Goal: Task Accomplishment & Management: Use online tool/utility

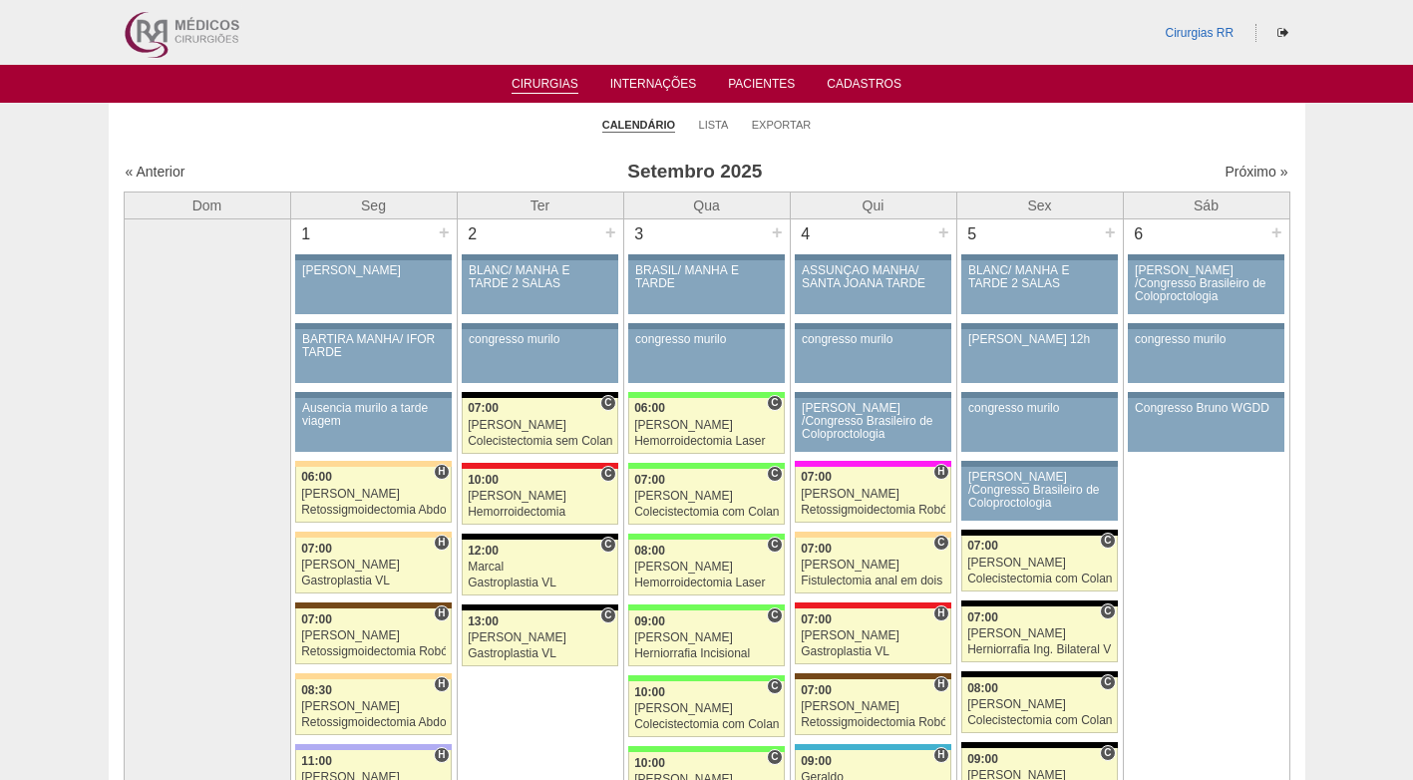
click at [451, 144] on ul "Calendário Lista Exportar" at bounding box center [707, 124] width 1197 height 42
click at [1052, 142] on ul "Calendário Lista Exportar" at bounding box center [707, 124] width 1197 height 42
click link "Exportar"
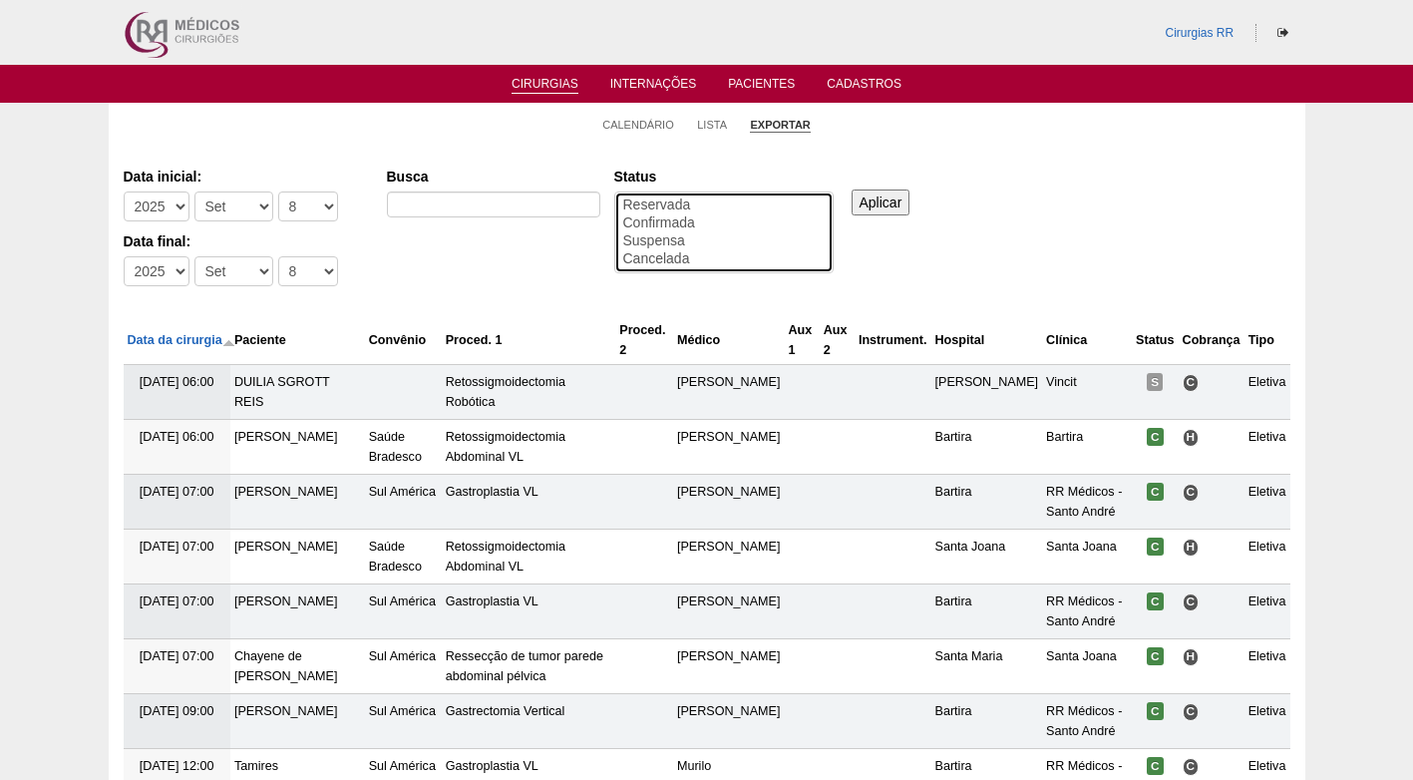
select select "conf"
click at [665, 224] on option "Confirmada" at bounding box center [723, 223] width 205 height 18
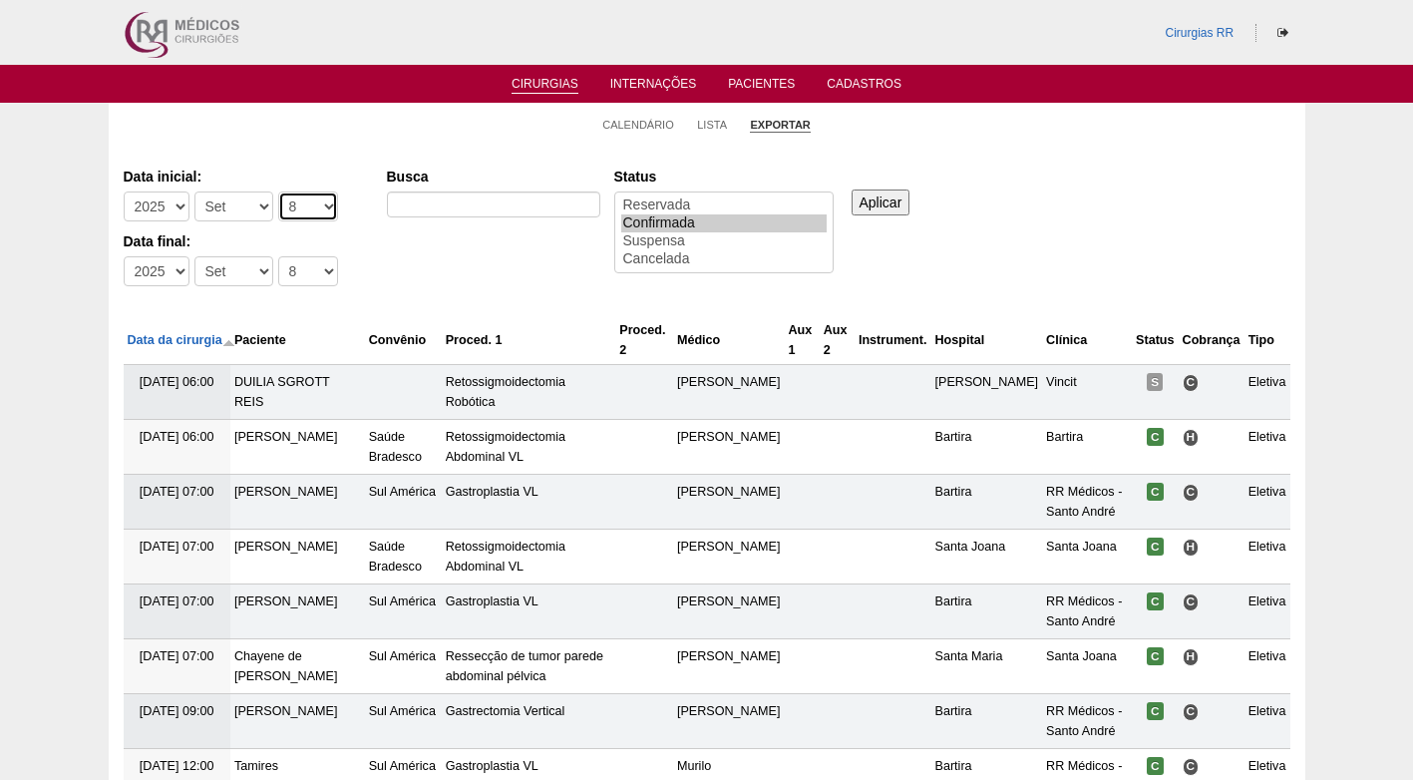
click at [286, 208] on select "-Dia 1 2 3 4 5 6 7 8 9 10 11 12 13 14 15 16 17 18 19 20 21 22 23 24 25 26 27 28…" at bounding box center [308, 206] width 60 height 30
select select "15"
click at [278, 191] on select "-Dia 1 2 3 4 5 6 7 8 9 10 11 12 13 14 15 16 17 18 19 20 21 22 23 24 25 26 27 28…" at bounding box center [308, 206] width 60 height 30
click at [306, 267] on select "-Dia 1 2 3 4 5 6 7 8 9 10 11 12 13 14 15 16 17 18 19 20 21 22 23 24 25 26 27 28…" at bounding box center [308, 271] width 60 height 30
select select "19"
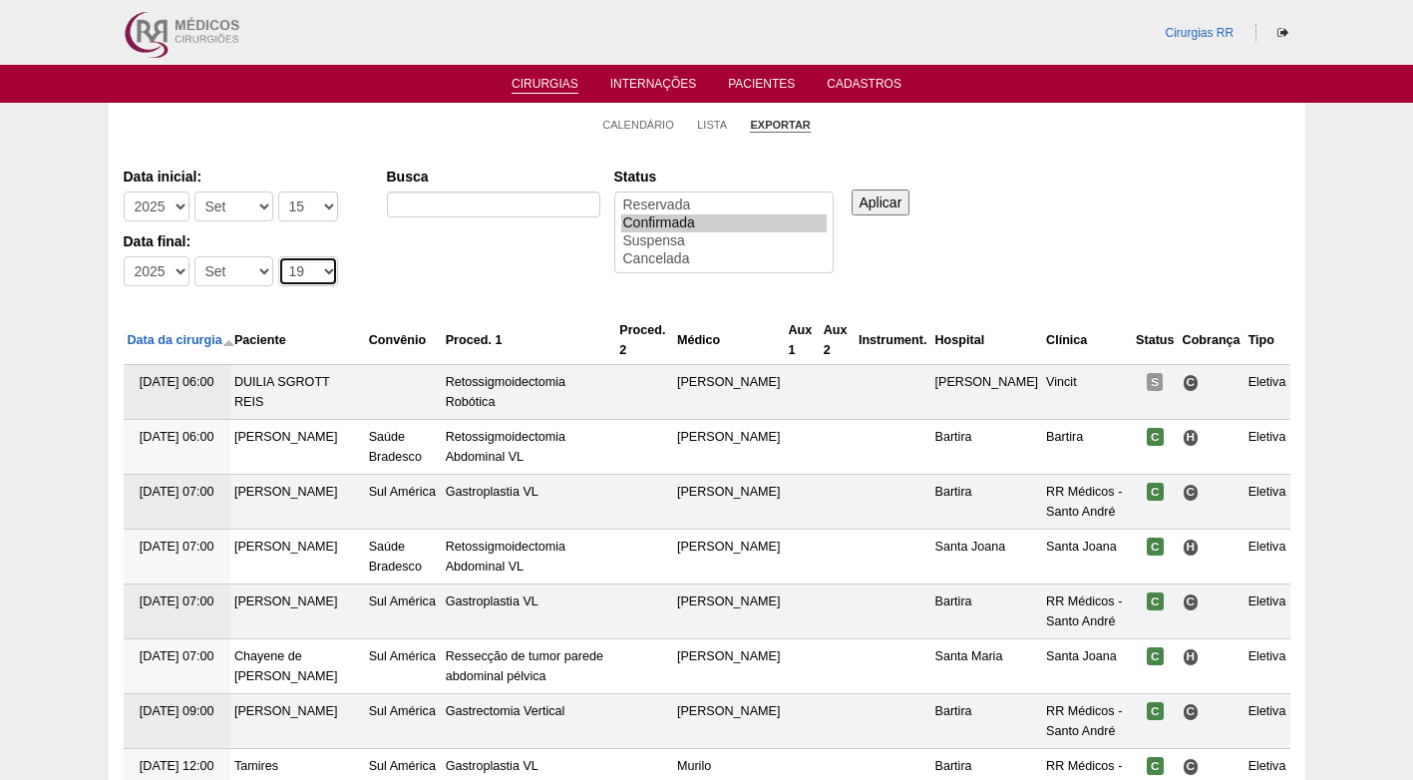
click at [278, 256] on select "-Dia 1 2 3 4 5 6 7 8 9 10 11 12 13 14 15 16 17 18 19 20 21 22 23 24 25 26 27 28…" at bounding box center [308, 271] width 60 height 30
click at [876, 194] on input "Aplicar" at bounding box center [881, 202] width 59 height 26
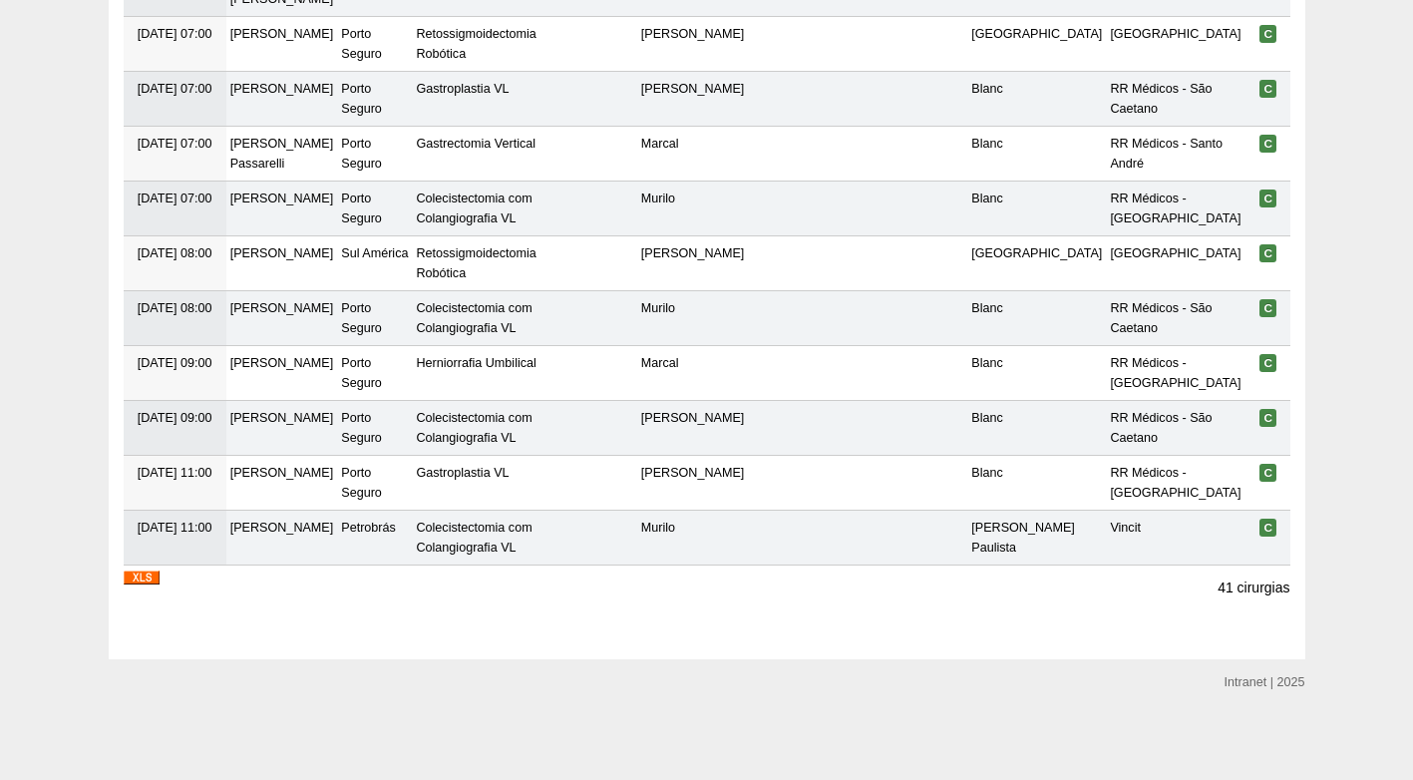
scroll to position [2447, 0]
click at [136, 576] on img at bounding box center [142, 577] width 36 height 14
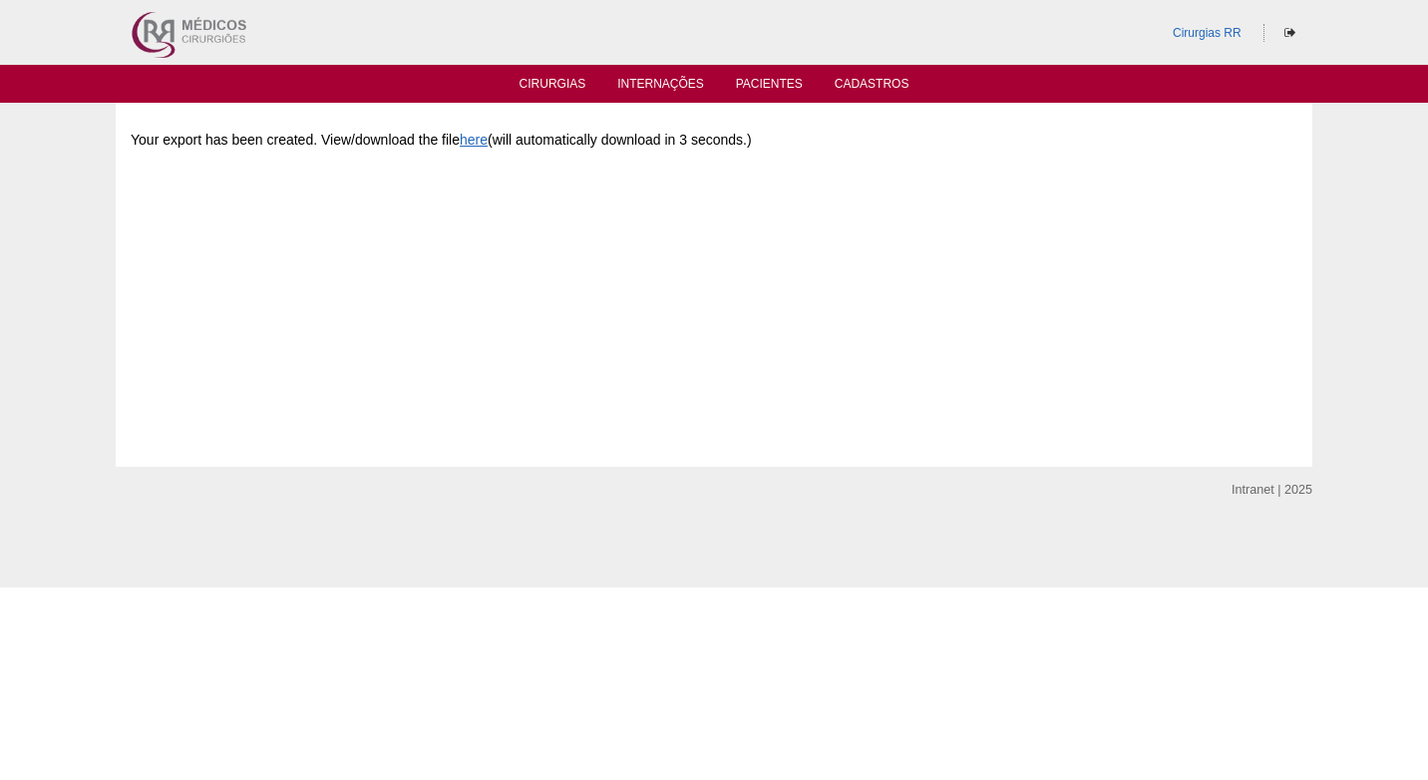
drag, startPoint x: 662, startPoint y: 322, endPoint x: 637, endPoint y: 180, distance: 143.8
click at [659, 314] on div "Your export has been created. View/download the file here (will automatically d…" at bounding box center [714, 267] width 1167 height 299
click at [553, 86] on link "Cirurgias" at bounding box center [552, 85] width 67 height 17
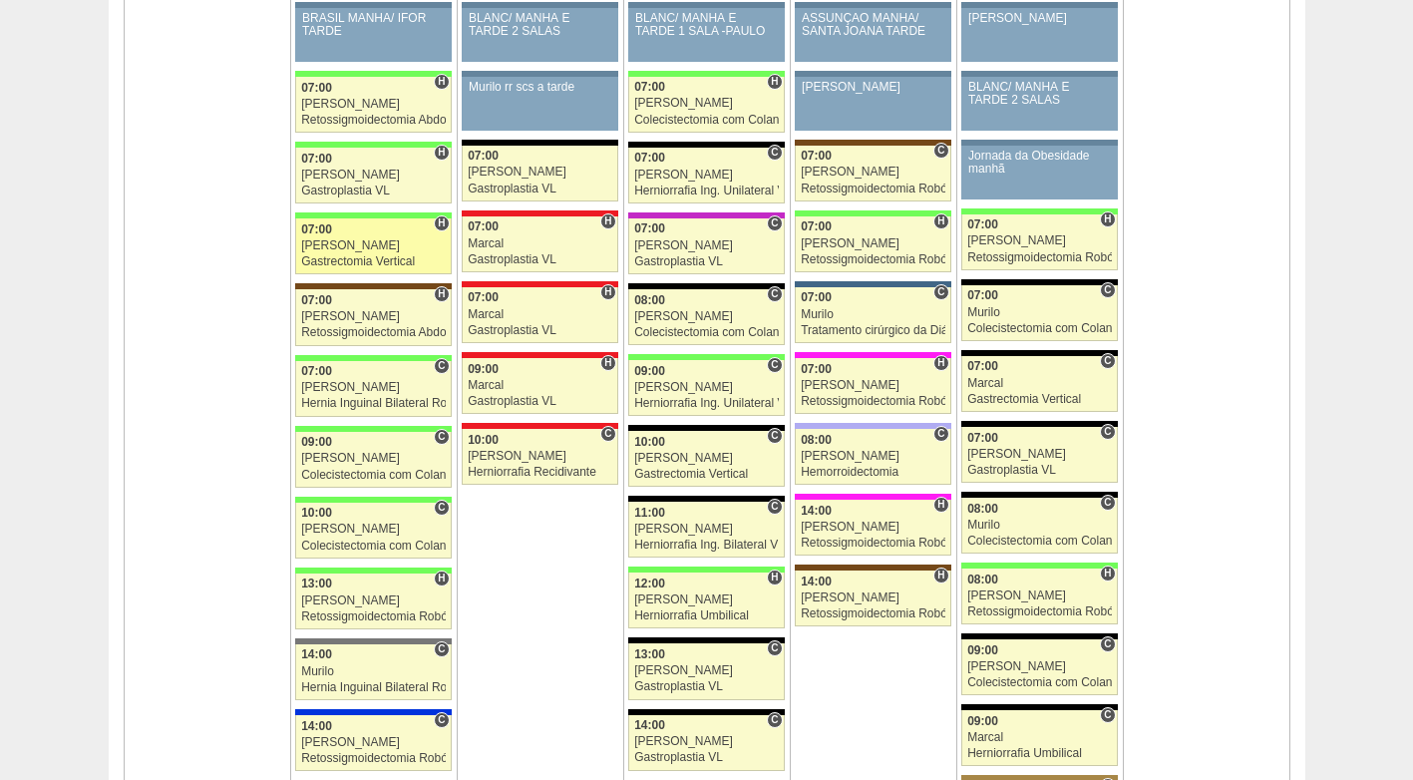
scroll to position [1994, 0]
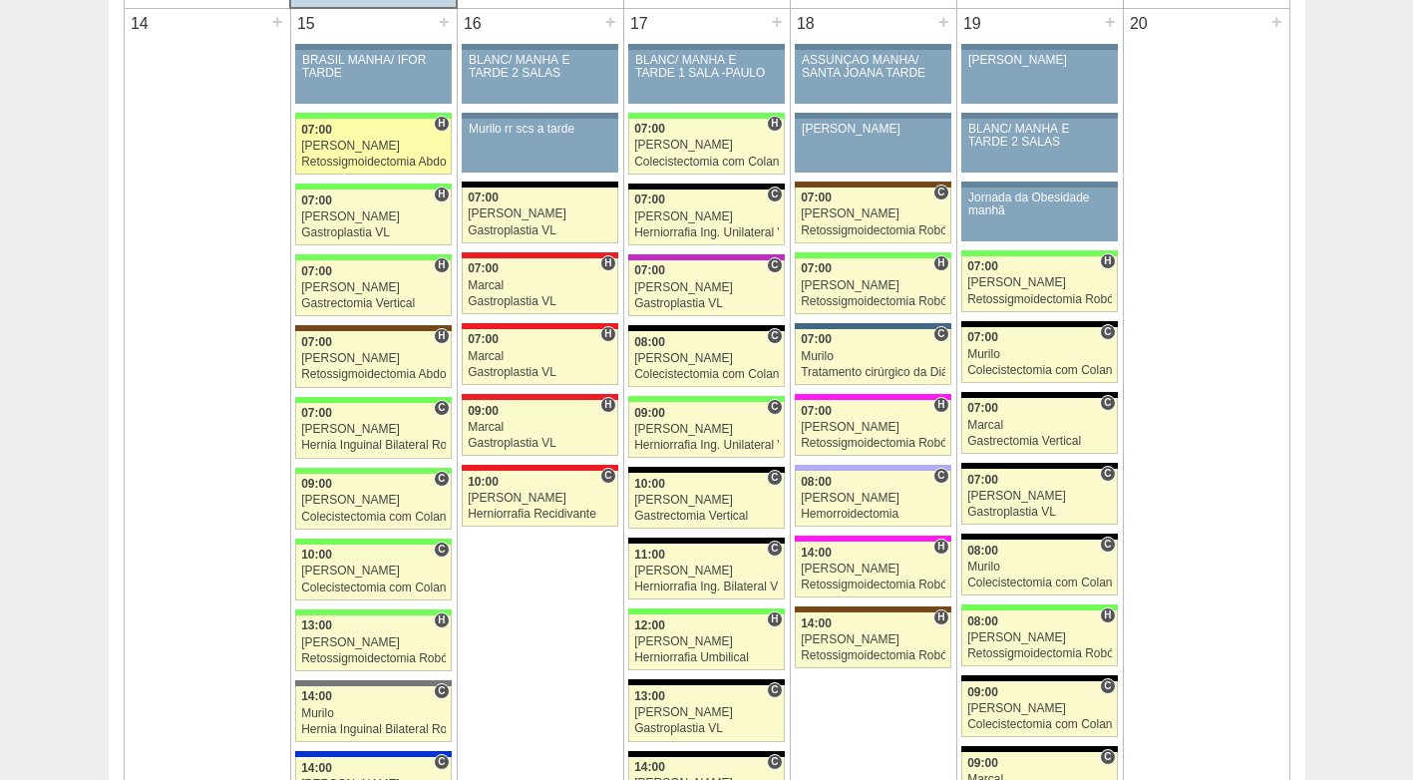
click at [345, 142] on div "[PERSON_NAME]" at bounding box center [373, 146] width 145 height 13
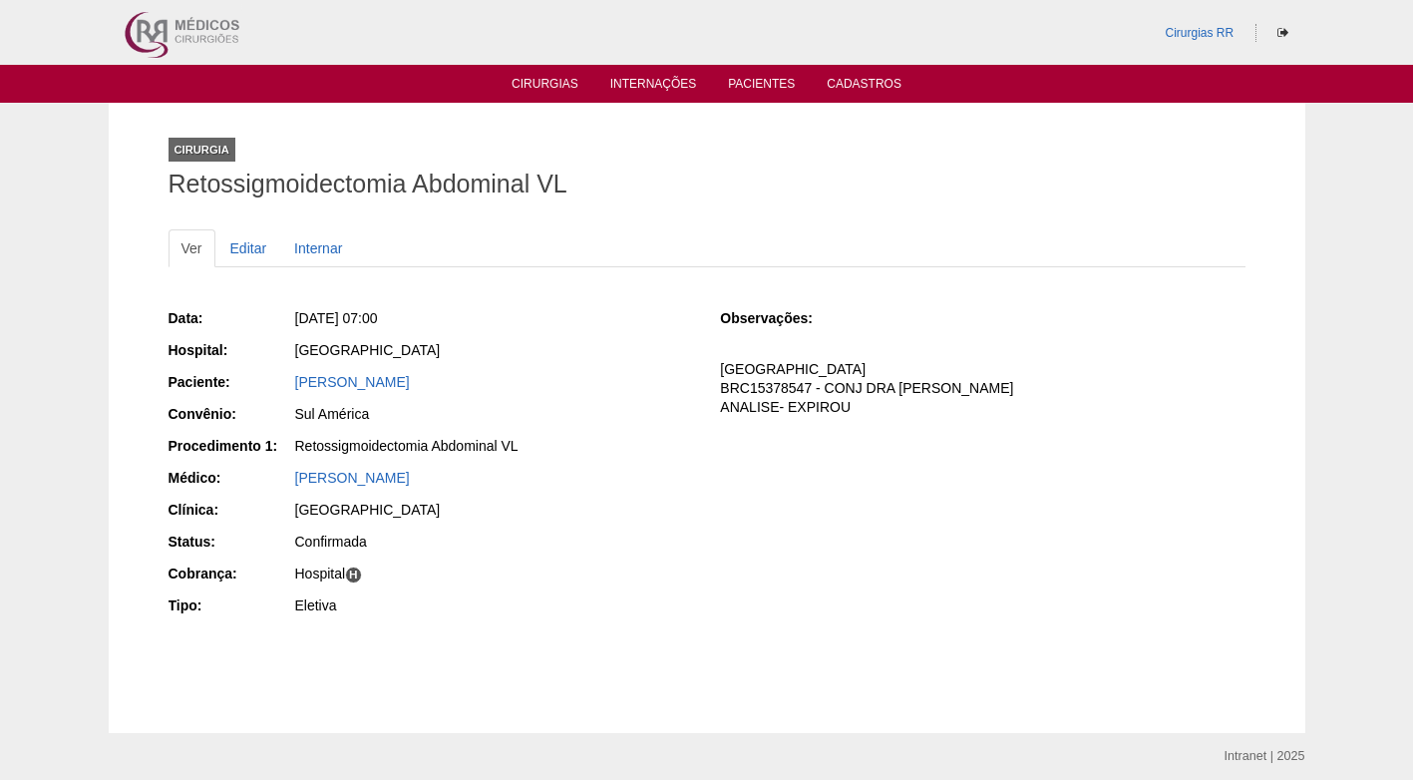
click at [920, 416] on p "[GEOGRAPHIC_DATA] BRC15378547 - CONJ DRA [PERSON_NAME]- EXPIROU" at bounding box center [982, 388] width 524 height 57
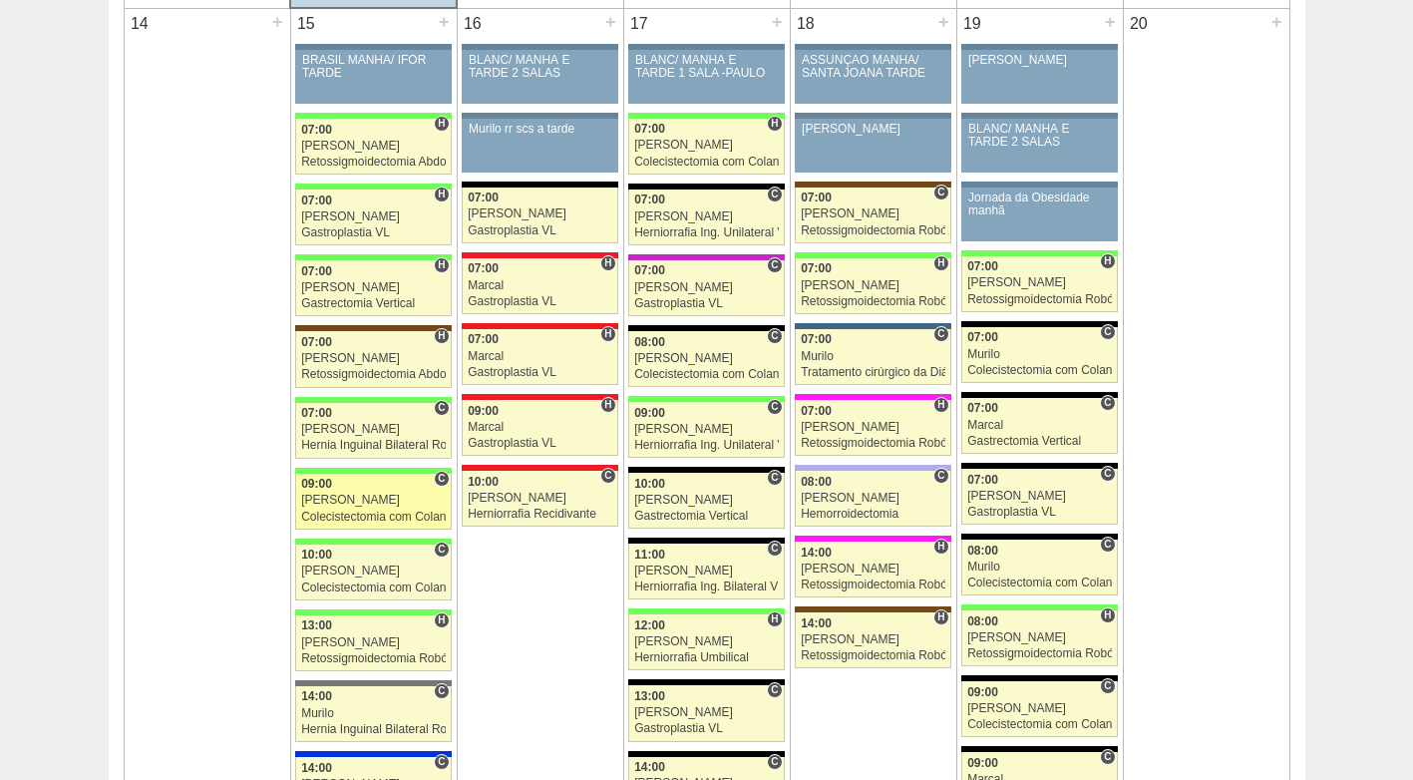
scroll to position [1994, 0]
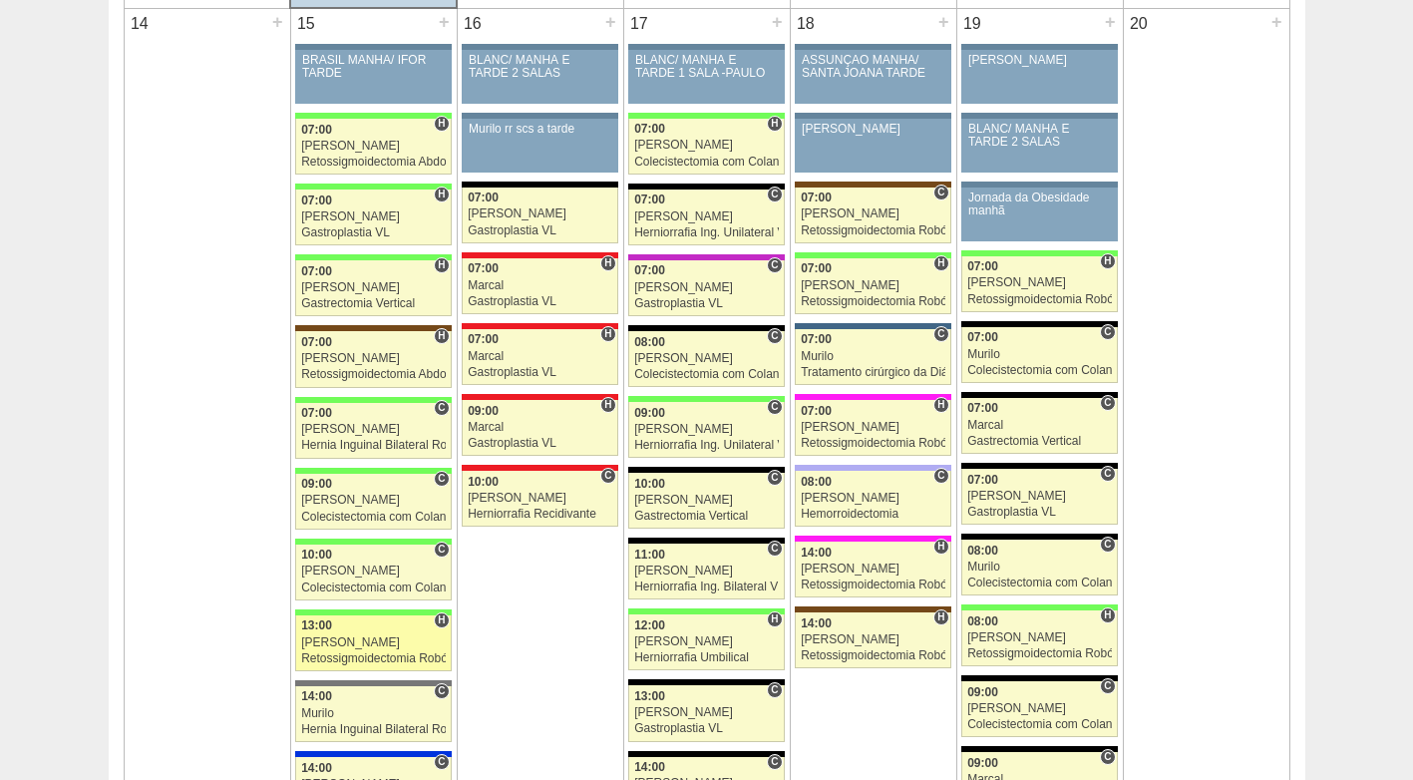
click at [378, 631] on div "13:00" at bounding box center [373, 625] width 145 height 13
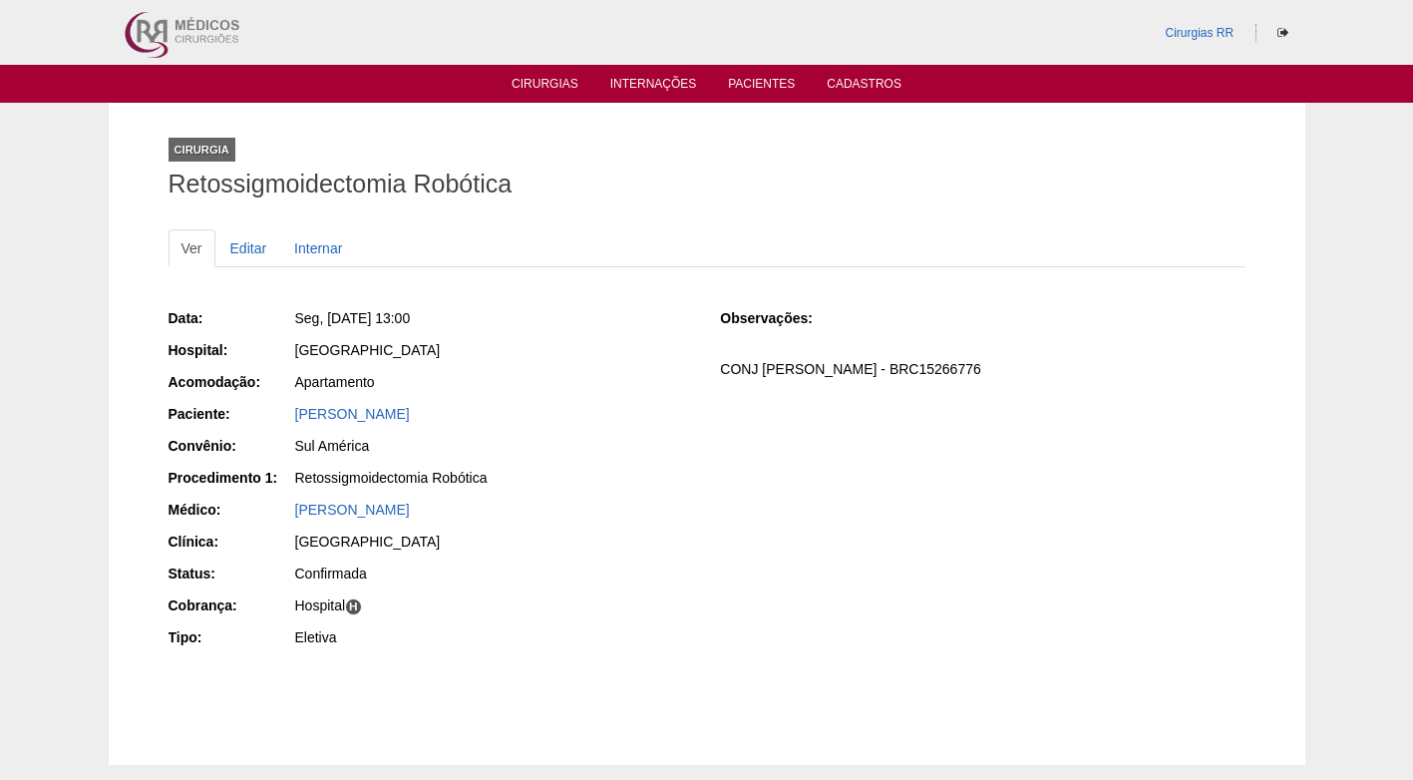
click at [651, 455] on div "Sul América" at bounding box center [494, 446] width 398 height 20
click at [553, 500] on div "[PERSON_NAME]" at bounding box center [494, 510] width 398 height 20
click at [511, 372] on div "Apartamento" at bounding box center [494, 382] width 398 height 20
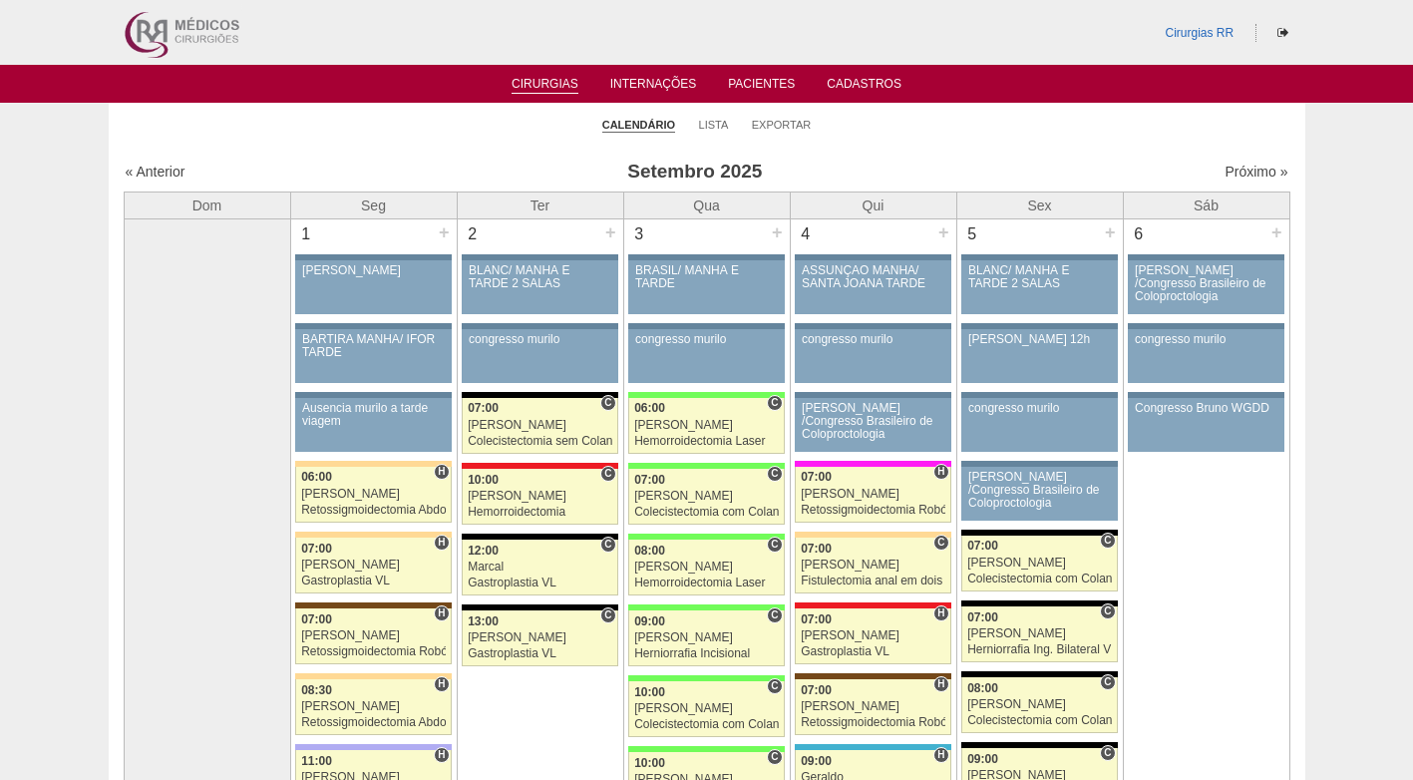
scroll to position [1994, 0]
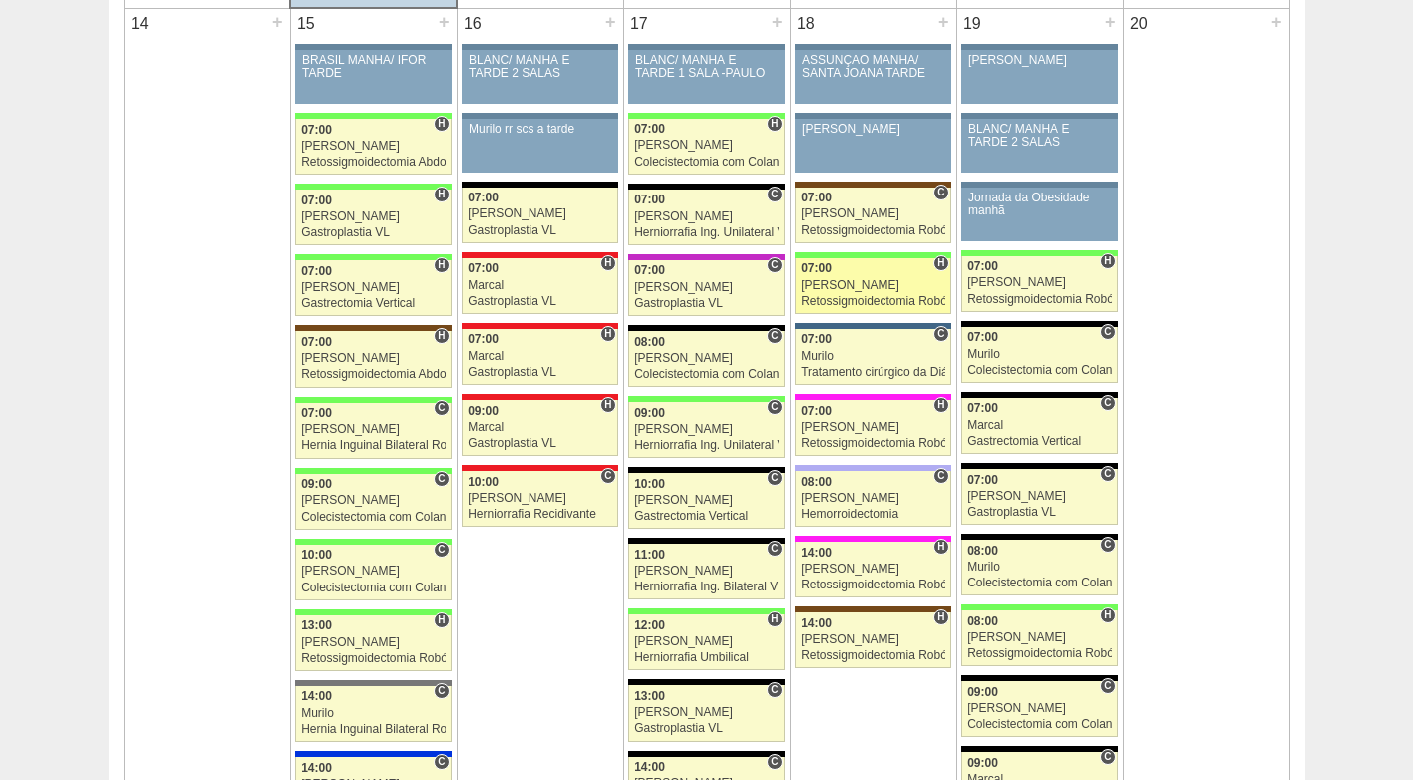
click at [872, 275] on div "07:00" at bounding box center [873, 268] width 145 height 13
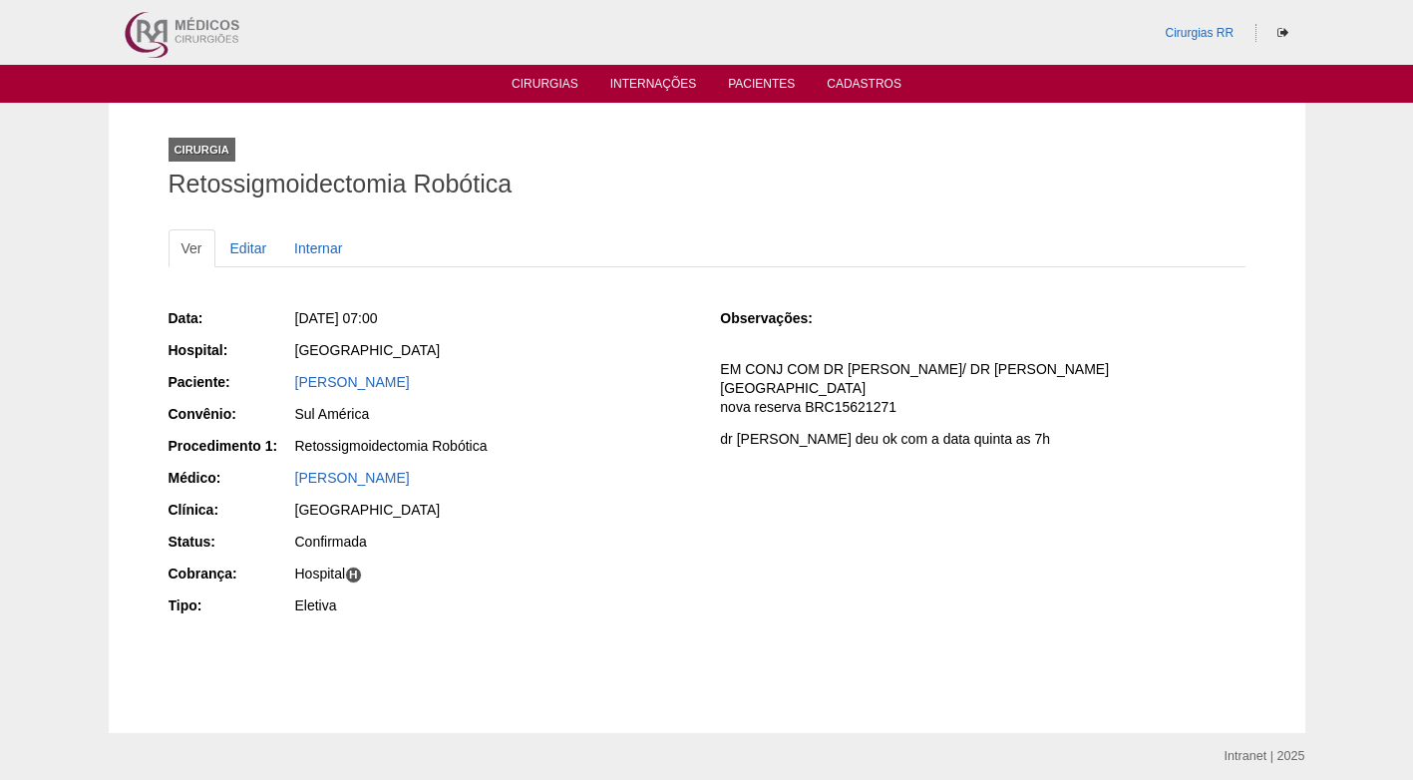
click at [673, 314] on div "[DATE] 07:00" at bounding box center [494, 318] width 398 height 20
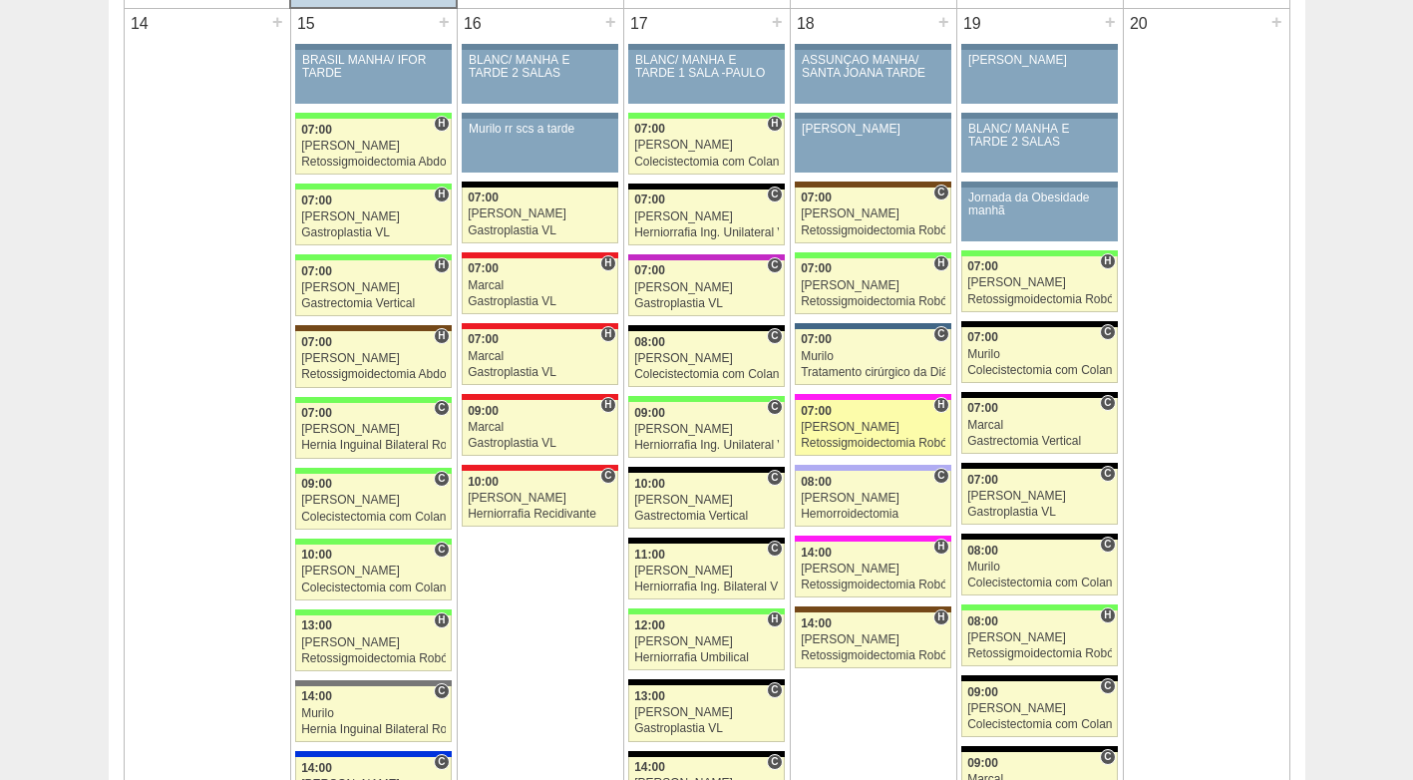
scroll to position [1994, 0]
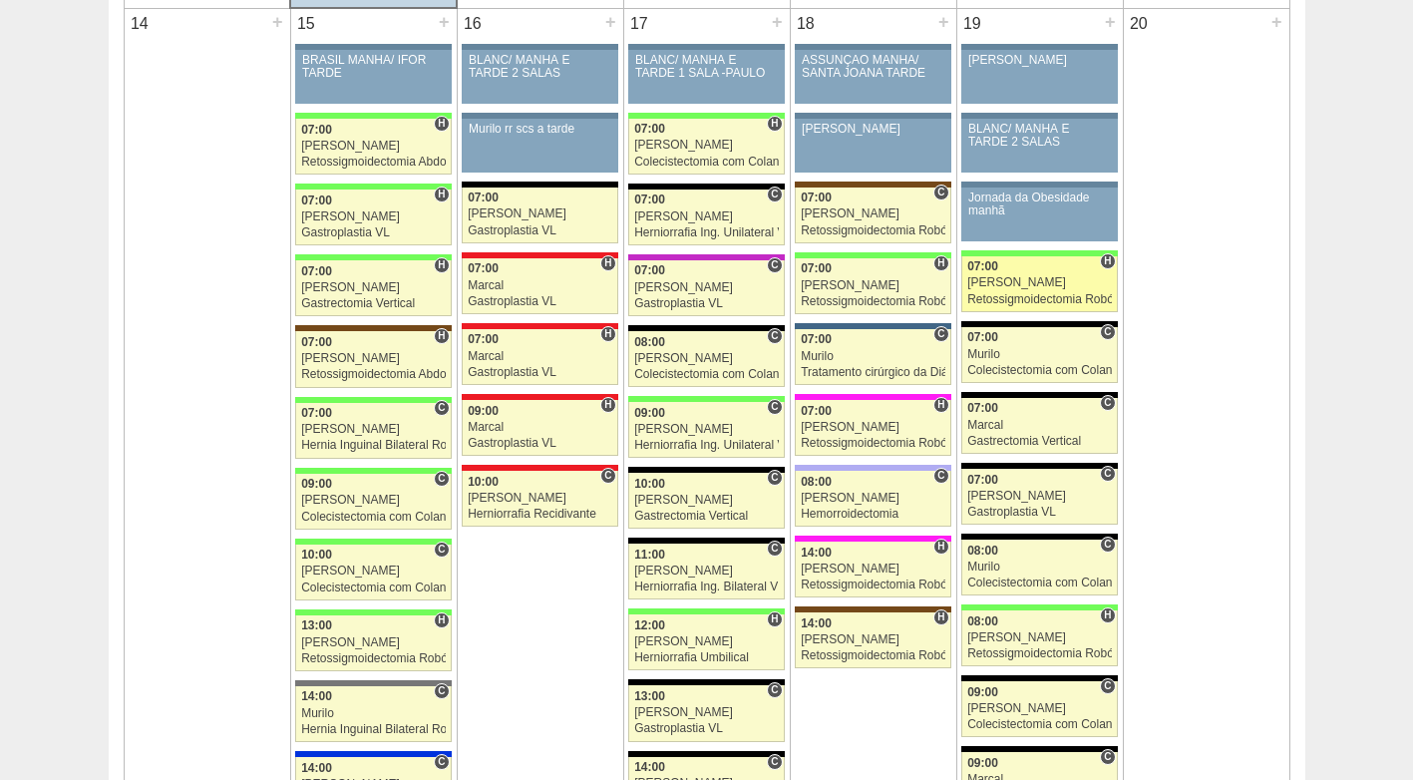
click div "[PERSON_NAME]"
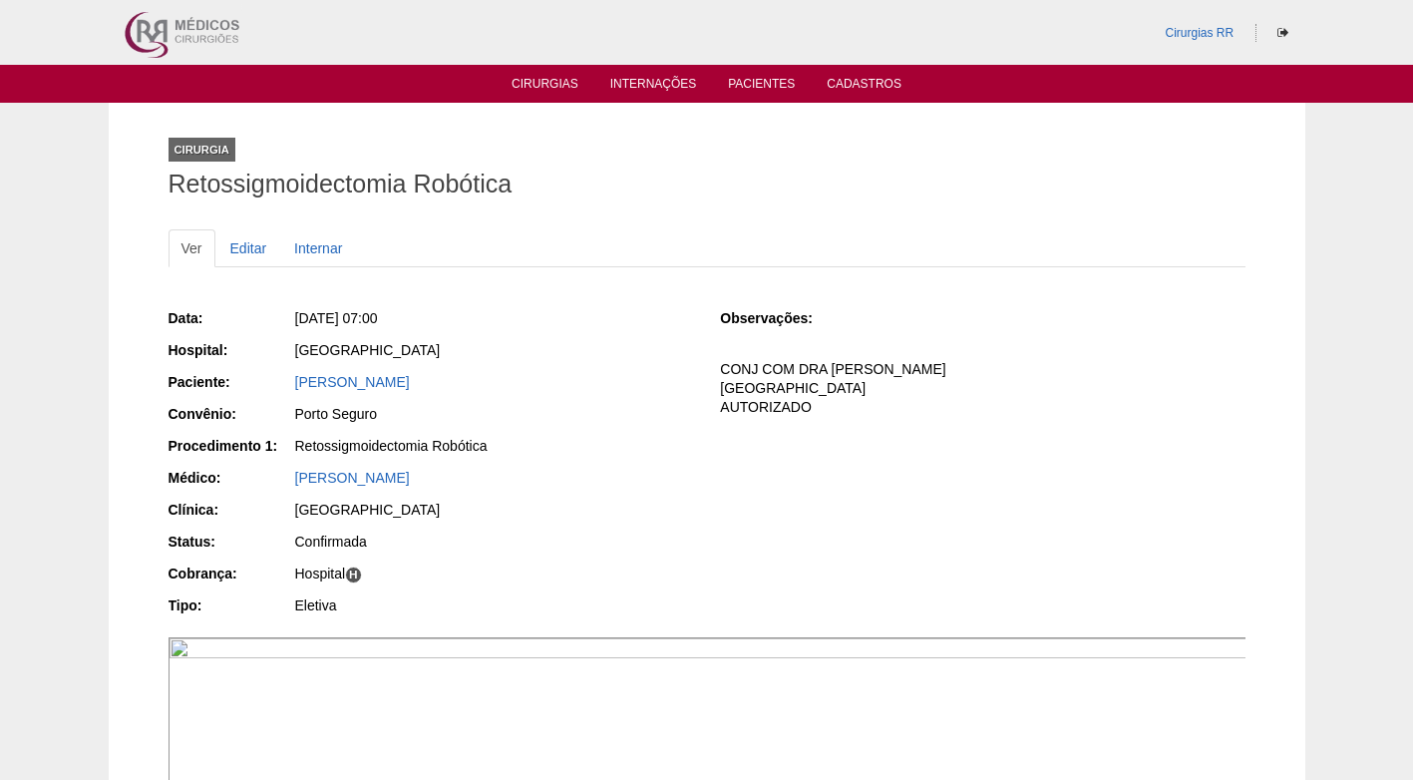
click at [573, 318] on div "[DATE] 07:00" at bounding box center [494, 318] width 398 height 20
click at [629, 464] on div "Data: [DATE] 07:00 Hospital: [GEOGRAPHIC_DATA] Paciente: [PERSON_NAME] Convênio…" at bounding box center [431, 464] width 524 height 326
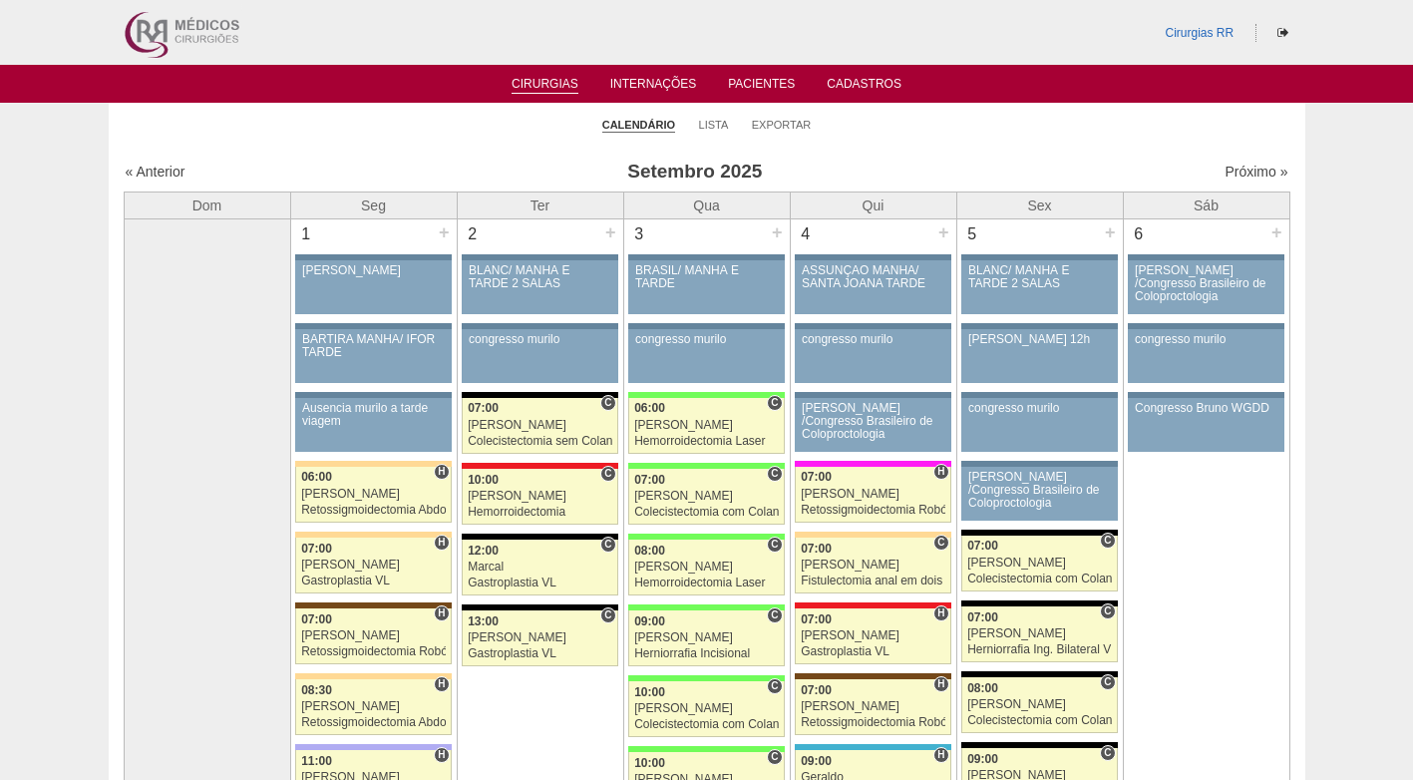
scroll to position [1994, 0]
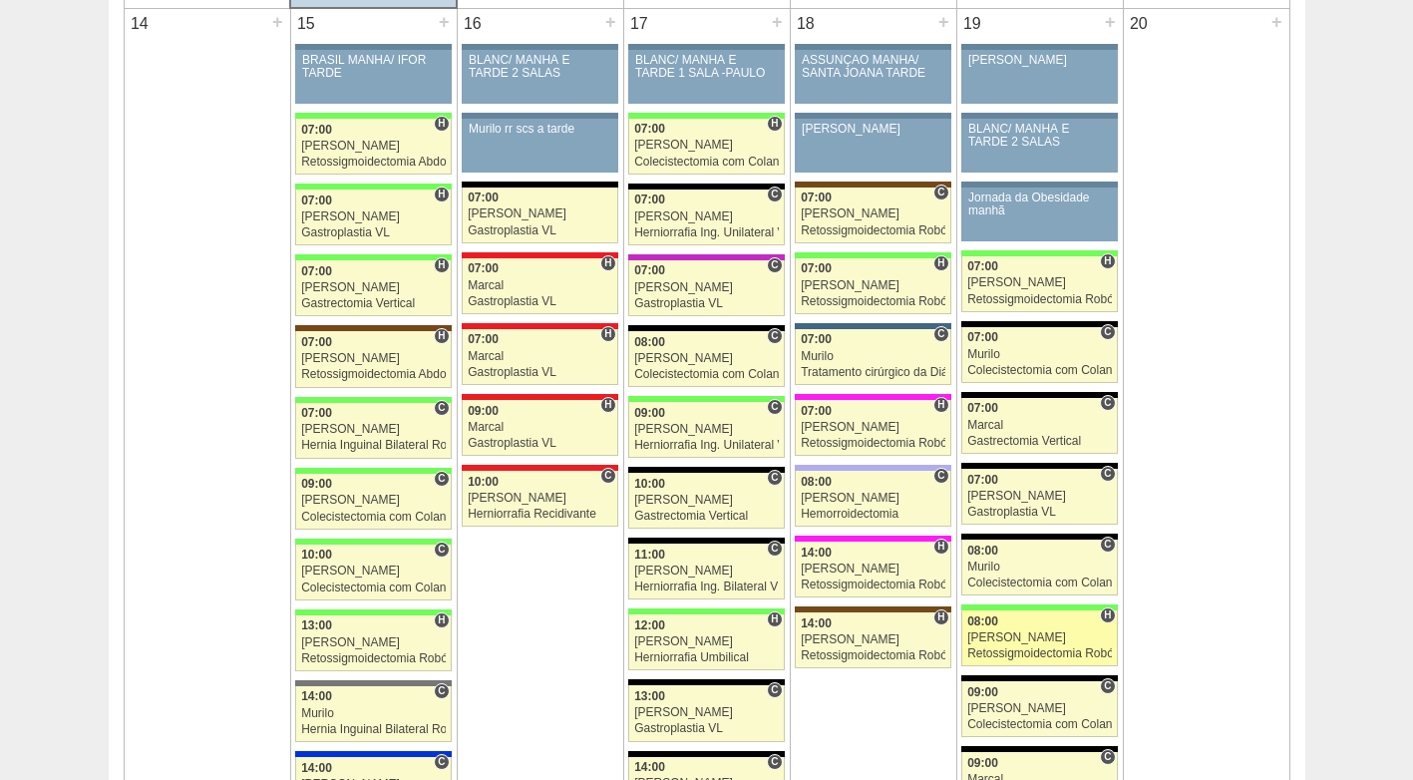
click at [1012, 631] on div "[PERSON_NAME]" at bounding box center [1039, 637] width 145 height 13
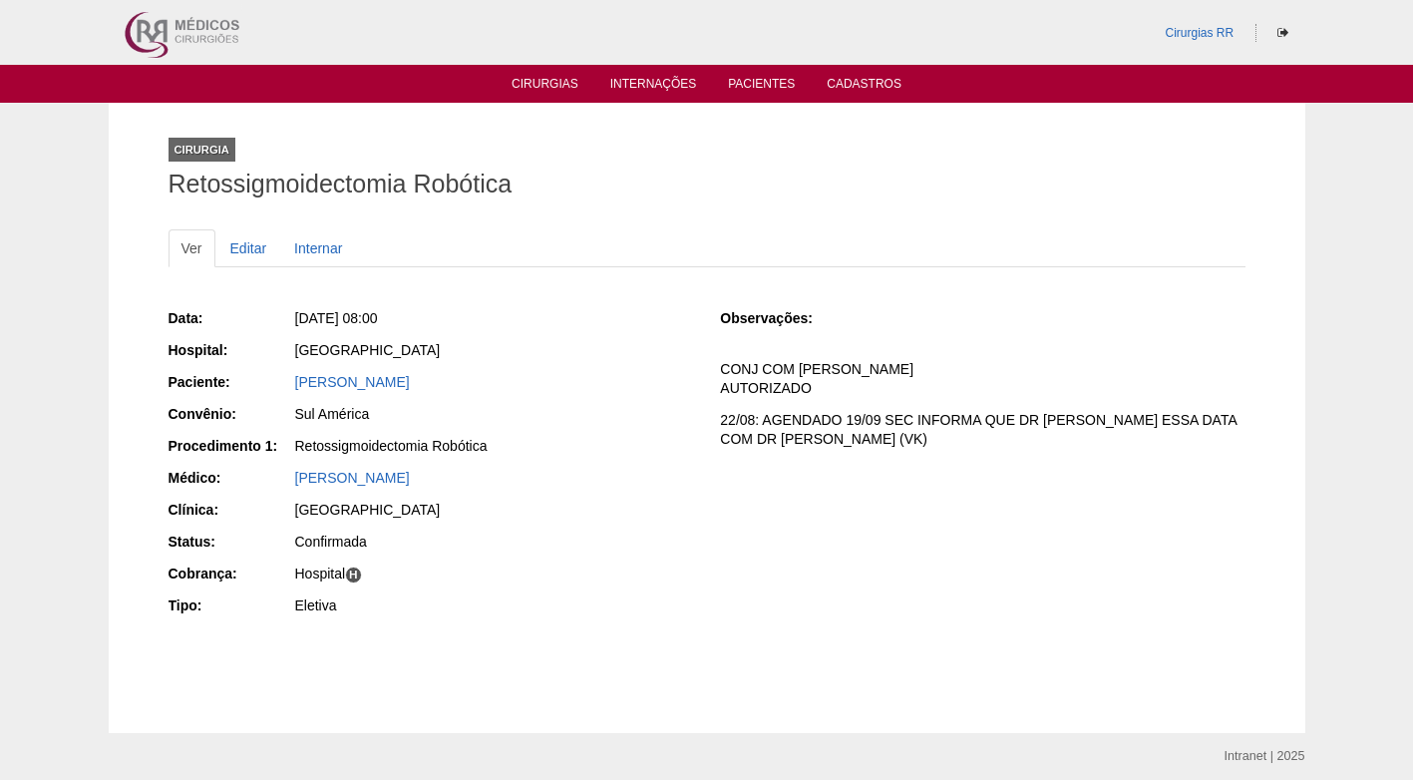
click at [668, 474] on div "[PERSON_NAME]" at bounding box center [494, 478] width 398 height 20
click at [637, 413] on div "Sul América" at bounding box center [494, 414] width 398 height 20
